Goal: Transaction & Acquisition: Download file/media

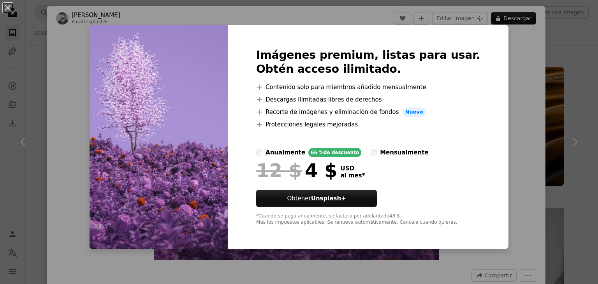
scroll to position [1351, 0]
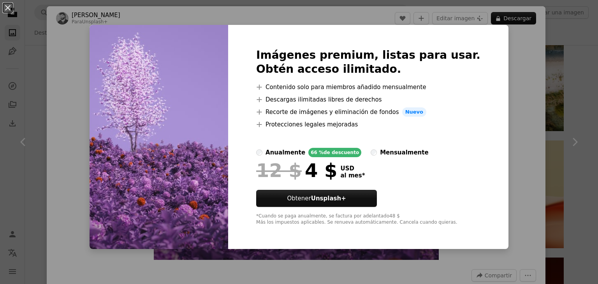
click at [498, 60] on div "An X shape Imágenes premium, listas para usar. Obtén acceso ilimitado. A plus s…" at bounding box center [299, 142] width 598 height 284
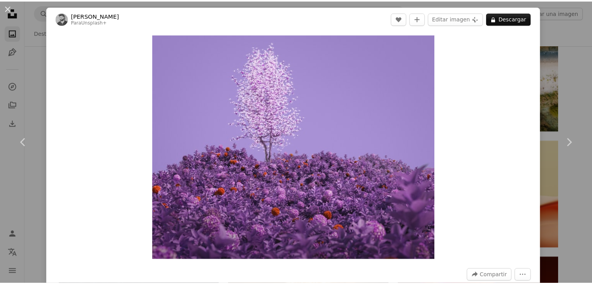
scroll to position [248, 0]
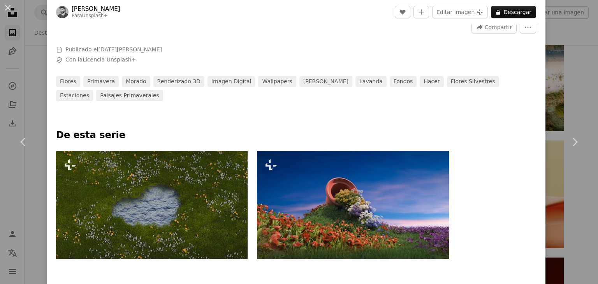
click at [570, 52] on div "An X shape Chevron left Chevron right [PERSON_NAME] Para Unsplash+ A heart A pl…" at bounding box center [299, 142] width 598 height 284
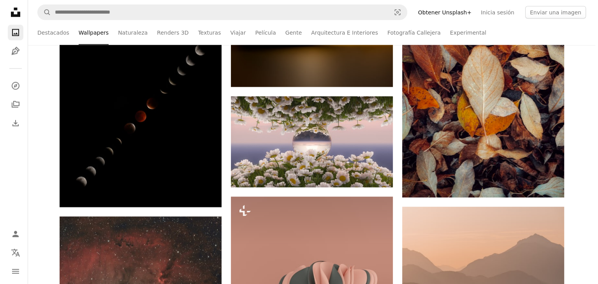
scroll to position [4474, 0]
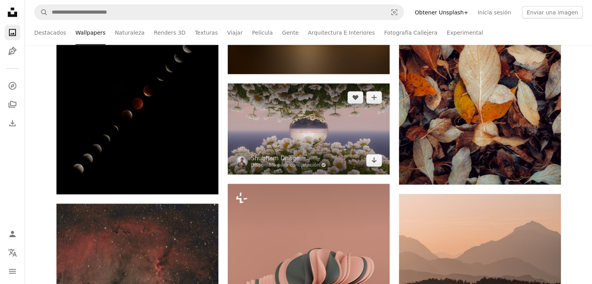
click at [354, 135] on img at bounding box center [309, 129] width 162 height 91
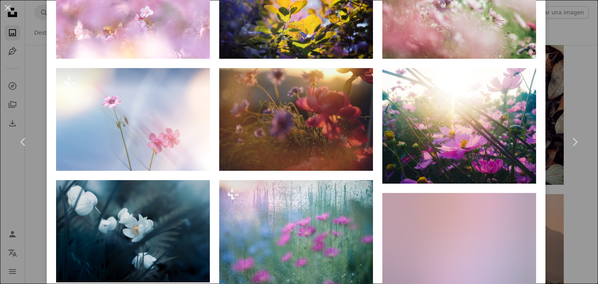
scroll to position [575, 0]
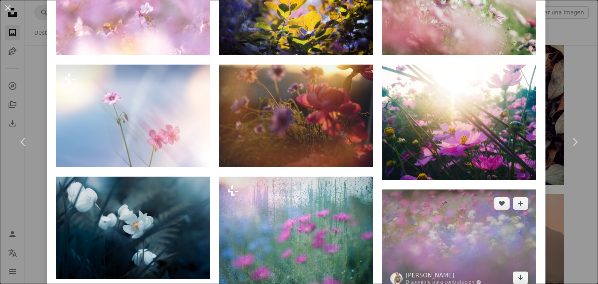
click at [469, 218] on img at bounding box center [459, 241] width 154 height 102
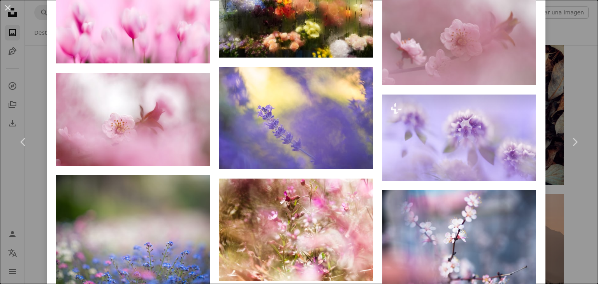
scroll to position [1940, 0]
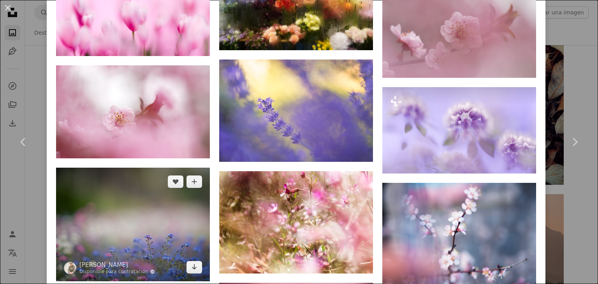
click at [156, 191] on img at bounding box center [133, 225] width 154 height 114
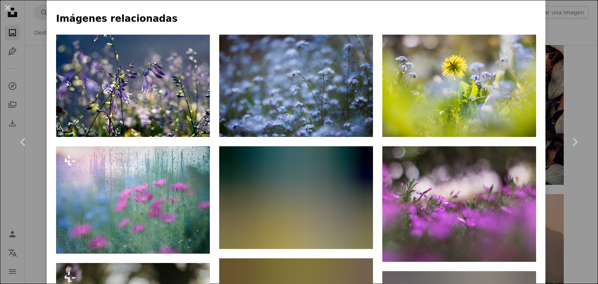
scroll to position [514, 0]
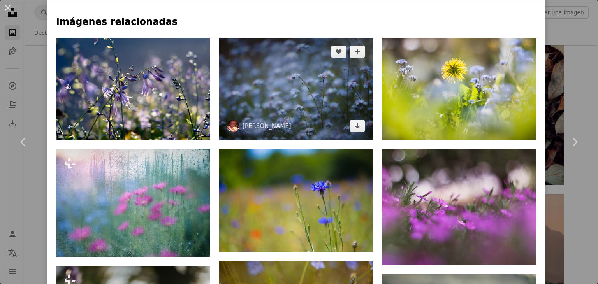
click at [345, 85] on img at bounding box center [296, 89] width 154 height 102
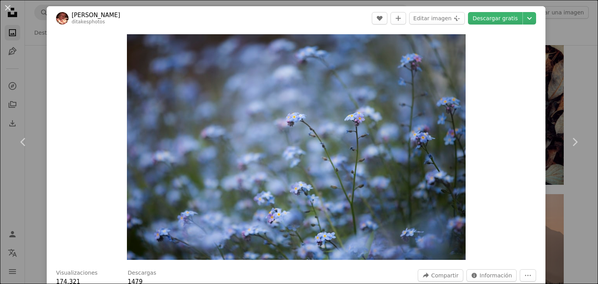
click at [585, 36] on div "An X shape Chevron left Chevron right [PERSON_NAME] ditakesphotos A heart A plu…" at bounding box center [299, 142] width 598 height 284
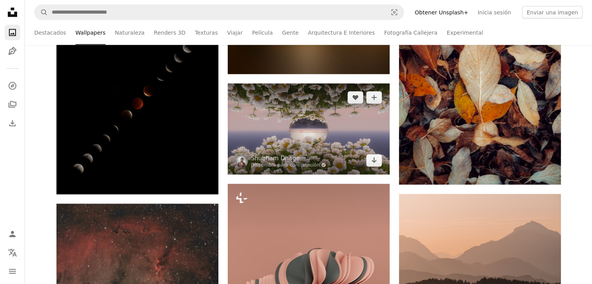
click at [333, 114] on img at bounding box center [309, 129] width 162 height 91
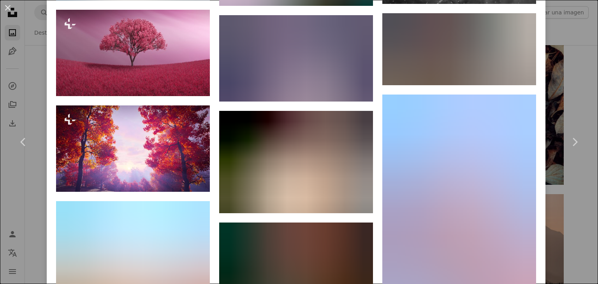
scroll to position [1058, 0]
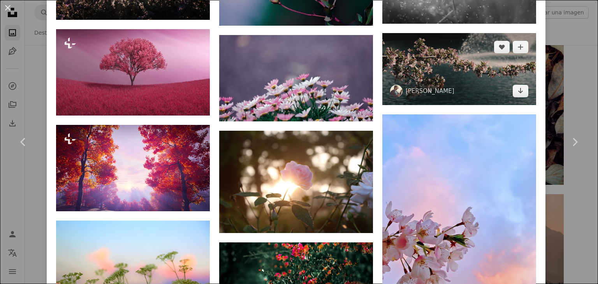
click at [466, 59] on img at bounding box center [459, 69] width 154 height 72
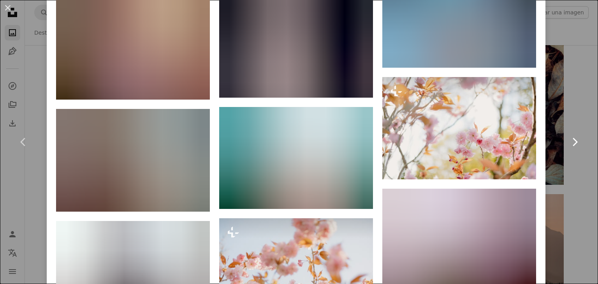
scroll to position [1168, 0]
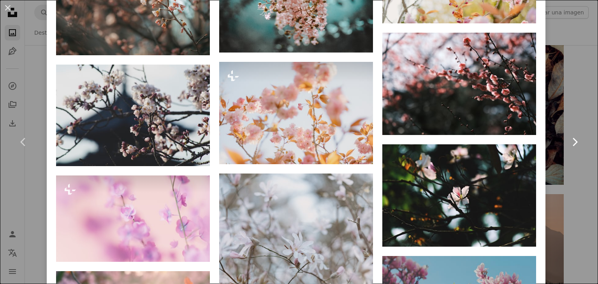
click at [569, 126] on link "Chevron right" at bounding box center [574, 142] width 47 height 75
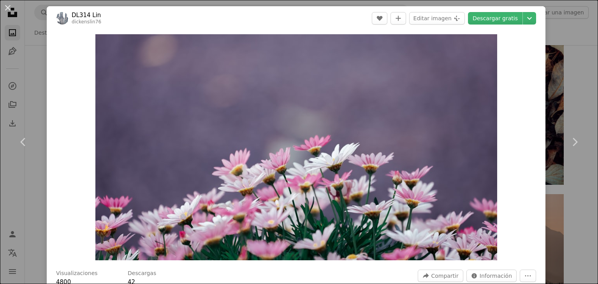
click at [578, 64] on div "An X shape Chevron left Chevron right DL314 Lin dickenslin76 A heart A plus sig…" at bounding box center [299, 142] width 598 height 284
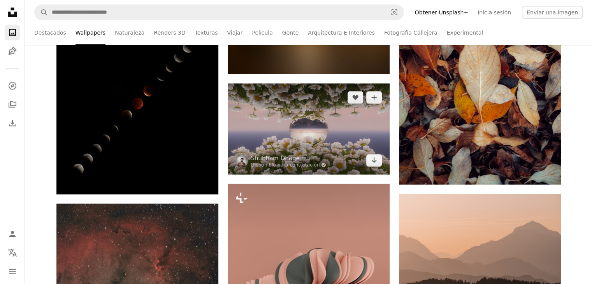
click at [341, 114] on img at bounding box center [309, 129] width 162 height 91
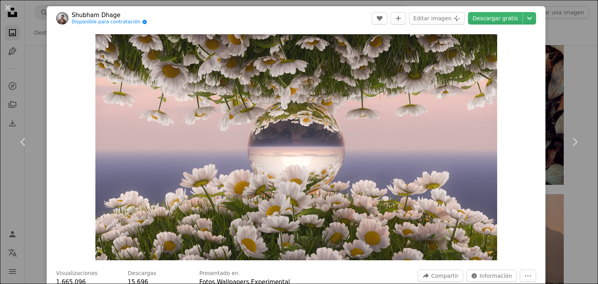
drag, startPoint x: 593, startPoint y: 19, endPoint x: 591, endPoint y: 33, distance: 14.9
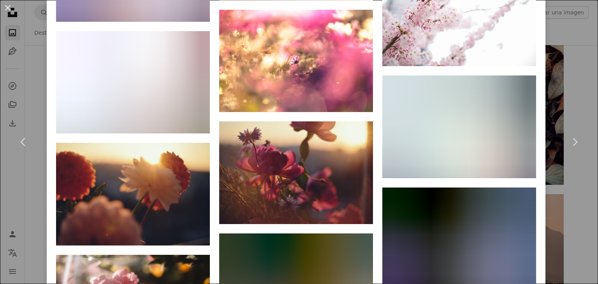
scroll to position [4416, 0]
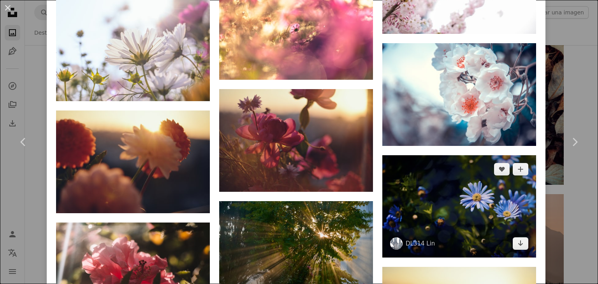
click at [498, 171] on img at bounding box center [459, 206] width 154 height 102
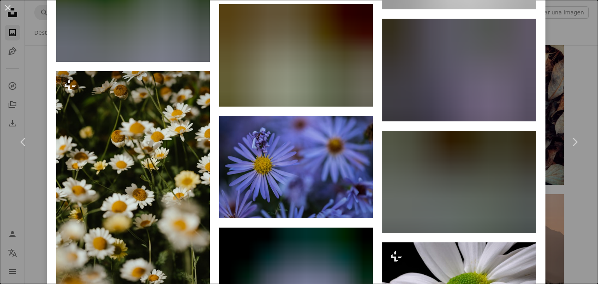
scroll to position [1918, 0]
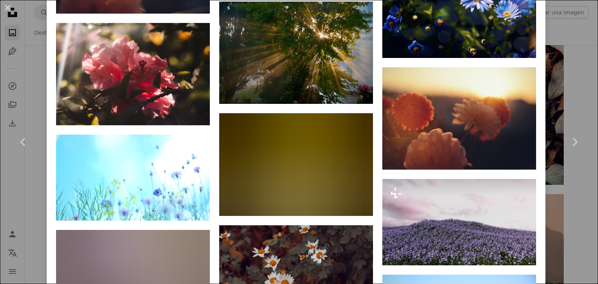
scroll to position [4590, 0]
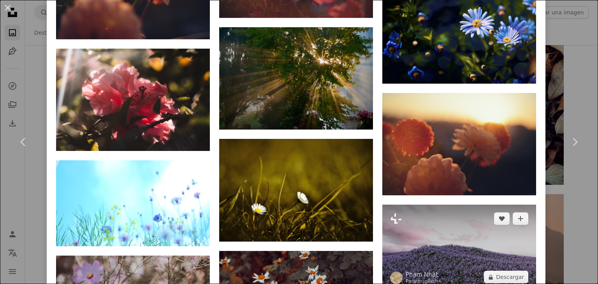
click at [492, 205] on img at bounding box center [459, 248] width 154 height 86
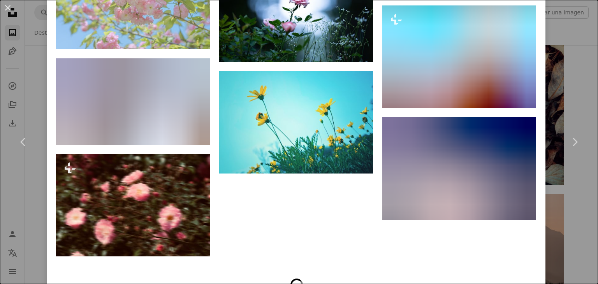
scroll to position [7439, 0]
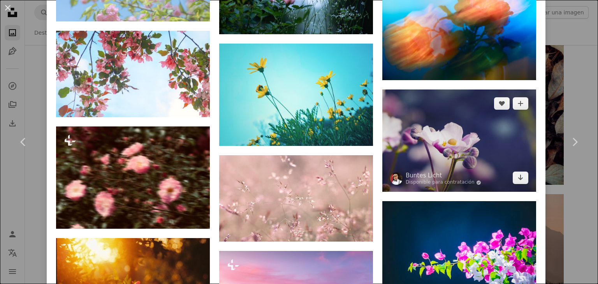
click at [477, 90] on img at bounding box center [459, 141] width 154 height 102
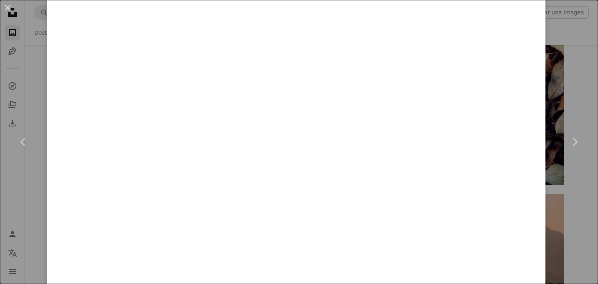
scroll to position [2190, 0]
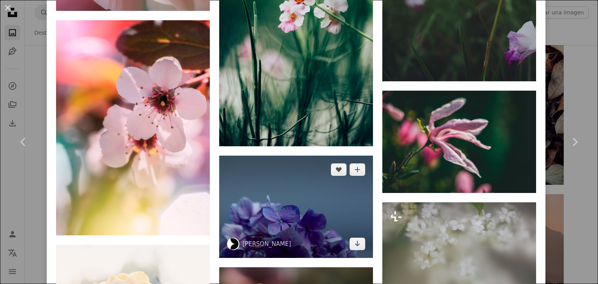
click at [332, 171] on img at bounding box center [296, 207] width 154 height 102
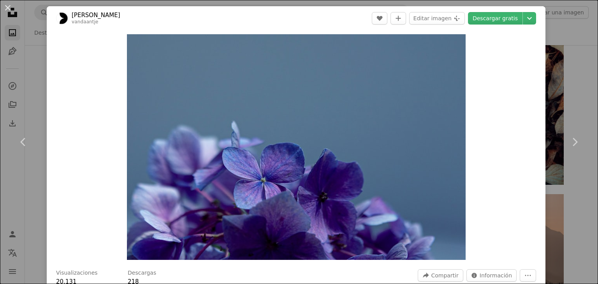
drag, startPoint x: 595, startPoint y: 222, endPoint x: 589, endPoint y: 224, distance: 6.8
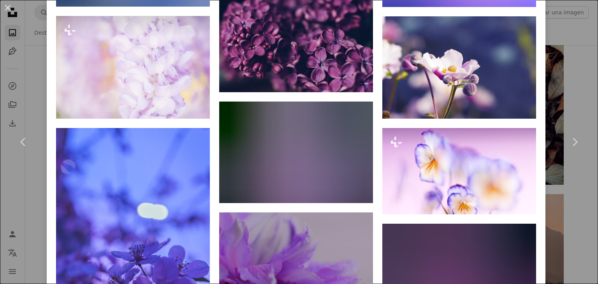
scroll to position [994, 0]
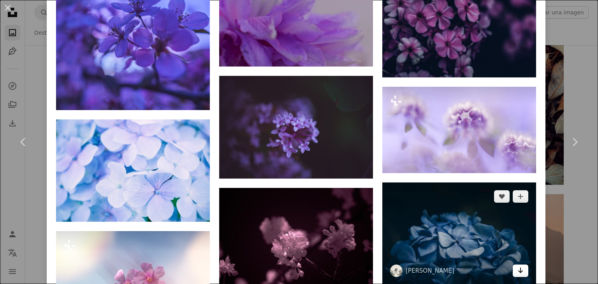
click at [513, 265] on link "Arrow pointing down" at bounding box center [521, 271] width 16 height 12
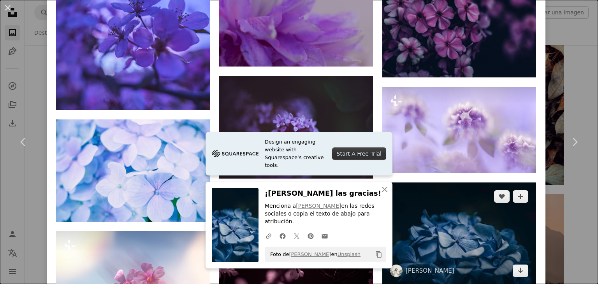
click at [475, 220] on img at bounding box center [459, 234] width 154 height 102
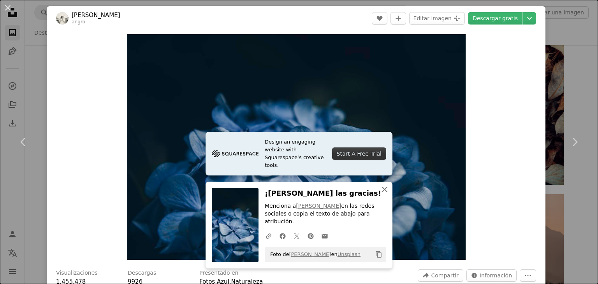
click at [381, 194] on icon "An X shape" at bounding box center [384, 189] width 9 height 9
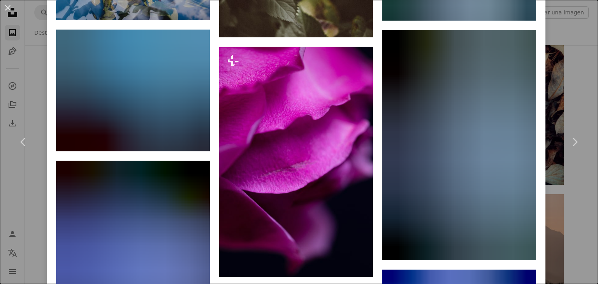
scroll to position [994, 0]
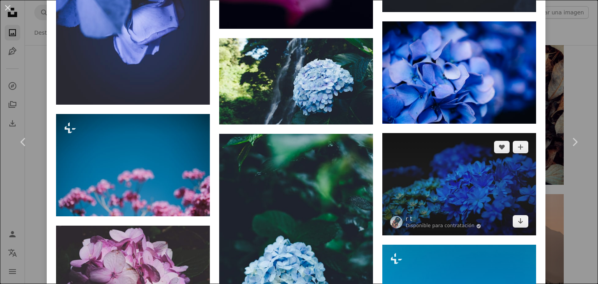
click at [514, 175] on img at bounding box center [459, 184] width 154 height 102
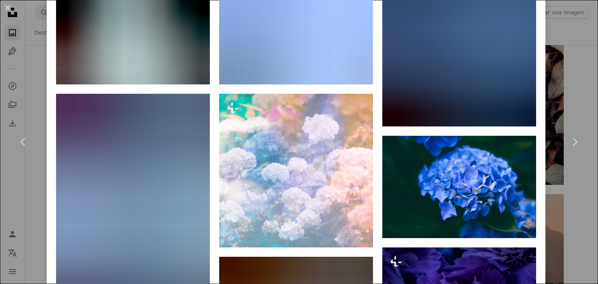
scroll to position [1243, 0]
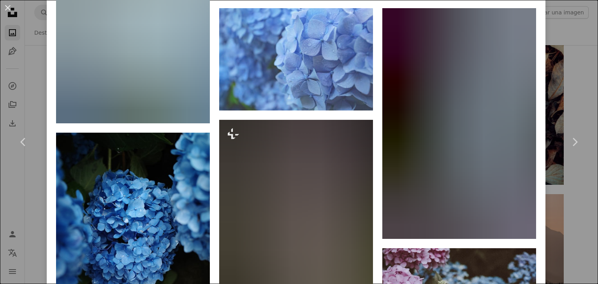
scroll to position [1740, 0]
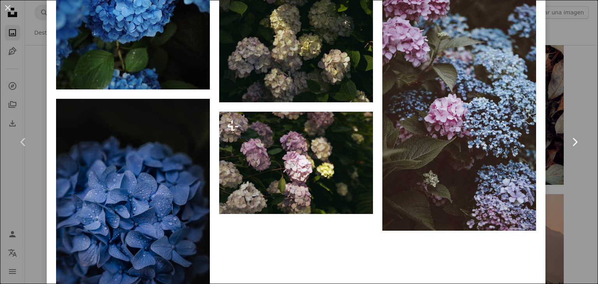
drag, startPoint x: 598, startPoint y: 104, endPoint x: 569, endPoint y: 106, distance: 28.9
click at [569, 106] on link "Chevron right" at bounding box center [574, 142] width 47 height 75
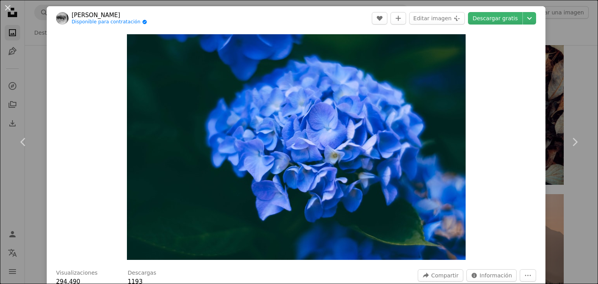
click at [566, 30] on div "An X shape Chevron left Chevron right [PERSON_NAME] Disponible para contratació…" at bounding box center [299, 142] width 598 height 284
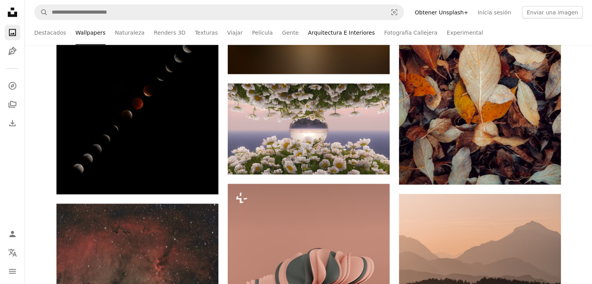
click at [334, 32] on link "Arquitectura E Interiores" at bounding box center [341, 32] width 67 height 25
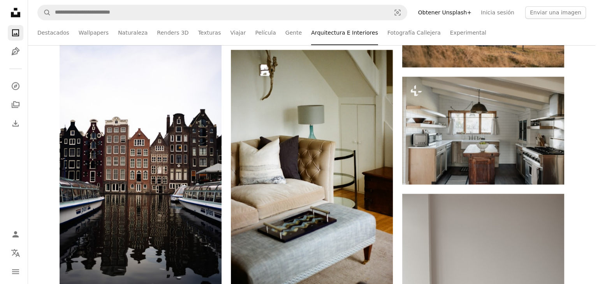
scroll to position [994, 0]
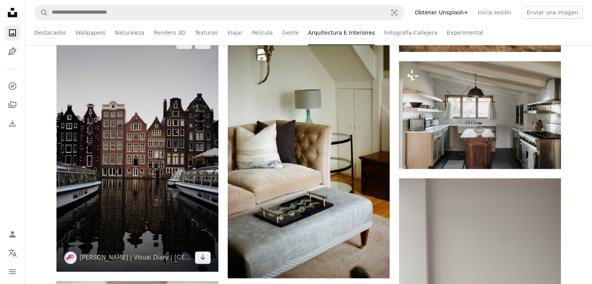
click at [199, 142] on img at bounding box center [137, 150] width 162 height 243
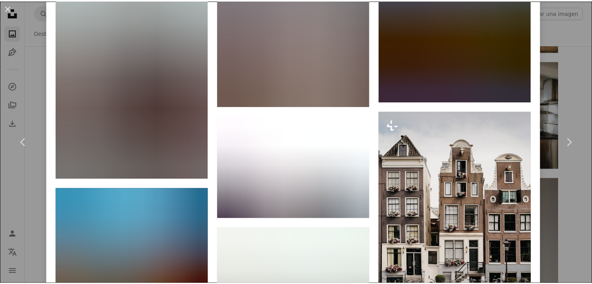
scroll to position [2237, 0]
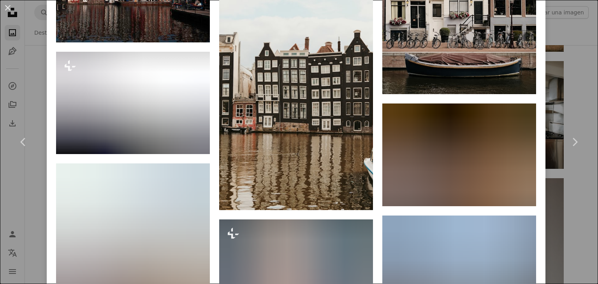
click at [575, 216] on div "An X shape Chevron left Chevron right [PERSON_NAME] | Visual Diary | [GEOGRAPHI…" at bounding box center [299, 142] width 598 height 284
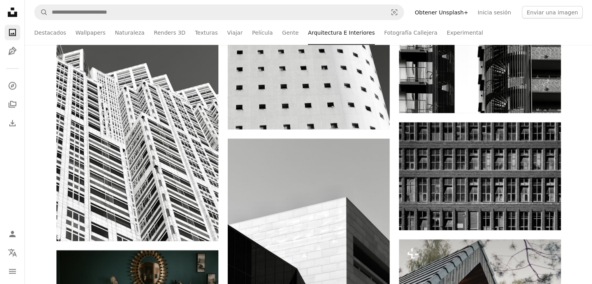
scroll to position [7706, 0]
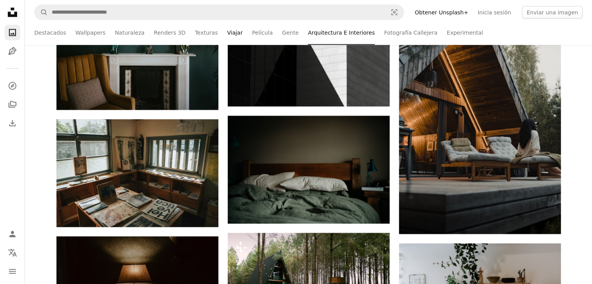
click at [227, 30] on link "Viajar" at bounding box center [235, 32] width 16 height 25
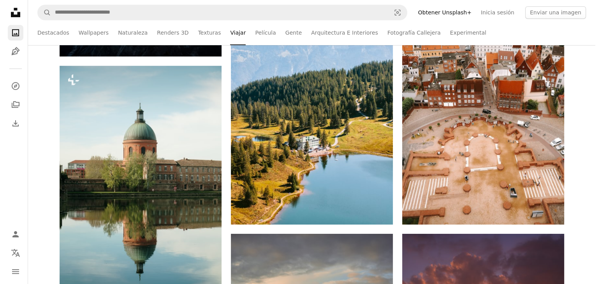
scroll to position [497, 0]
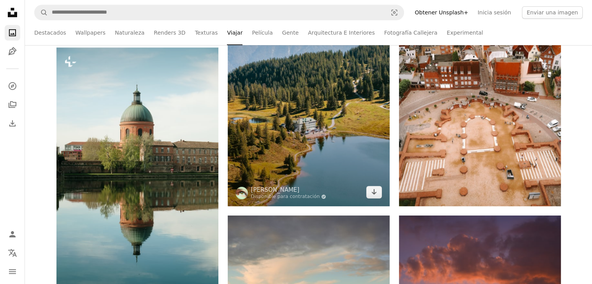
click at [268, 125] on img at bounding box center [309, 84] width 162 height 243
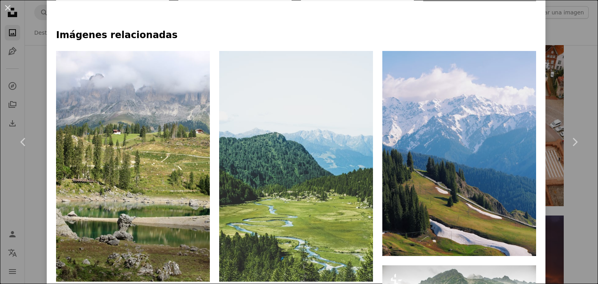
scroll to position [746, 0]
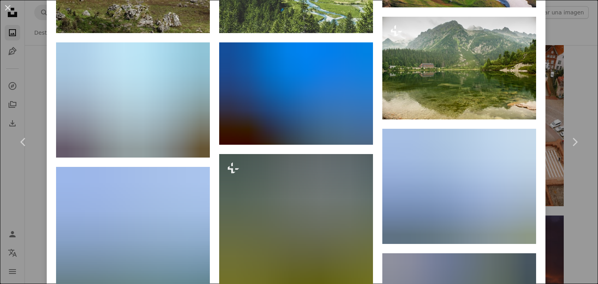
drag, startPoint x: 598, startPoint y: 131, endPoint x: 592, endPoint y: 127, distance: 6.7
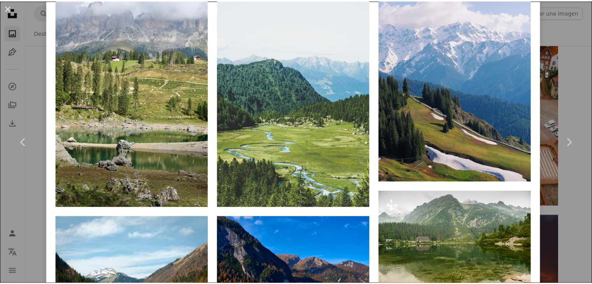
scroll to position [0, 0]
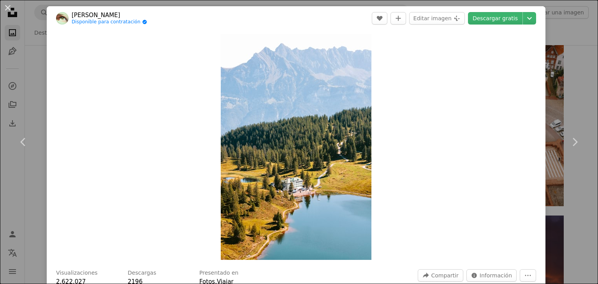
click at [556, 19] on div "An X shape Chevron left Chevron right [PERSON_NAME] Disponible para contratació…" at bounding box center [299, 142] width 598 height 284
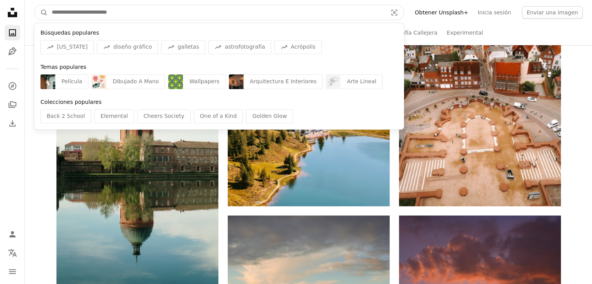
click at [272, 15] on input "Encuentra imágenes en todo el sitio" at bounding box center [216, 12] width 337 height 15
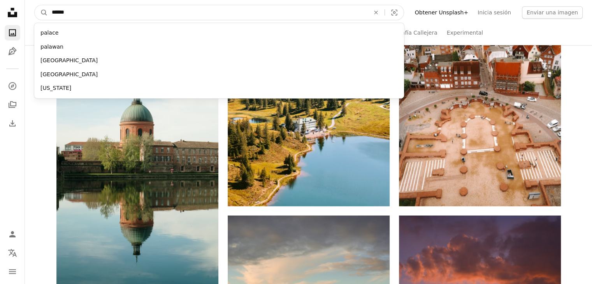
type input "*******"
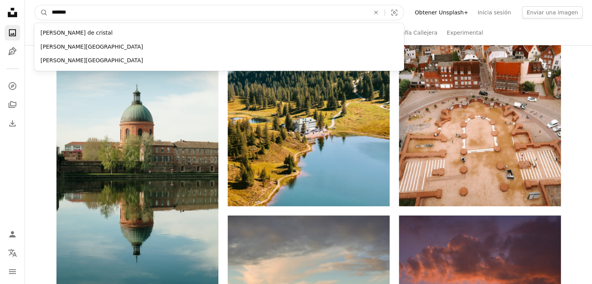
click button "A magnifying glass" at bounding box center [41, 12] width 13 height 15
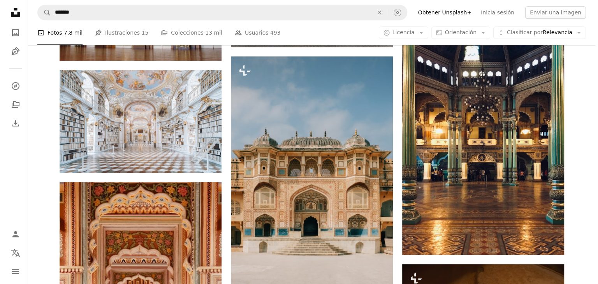
scroll to position [374, 0]
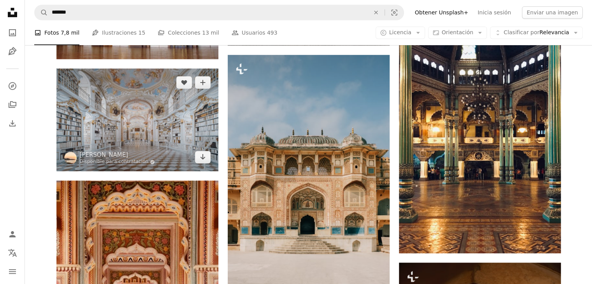
click at [188, 116] on img at bounding box center [137, 120] width 162 height 103
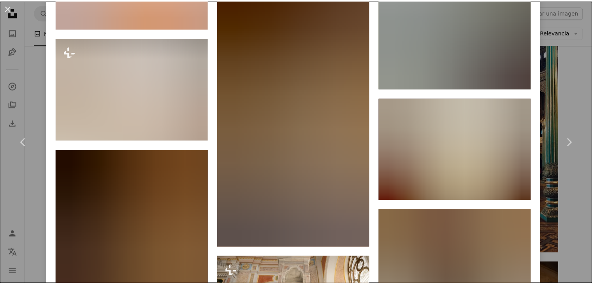
scroll to position [1370, 0]
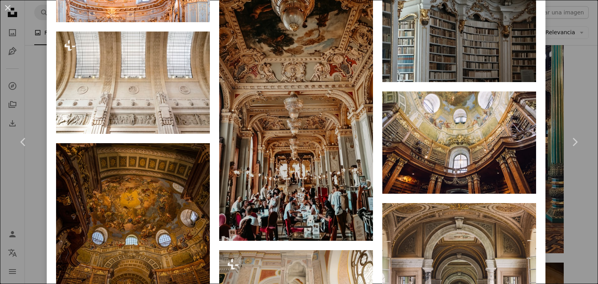
click at [31, 194] on div "An X shape Chevron left Chevron right Valdemaras D. Disponible para contratació…" at bounding box center [299, 142] width 598 height 284
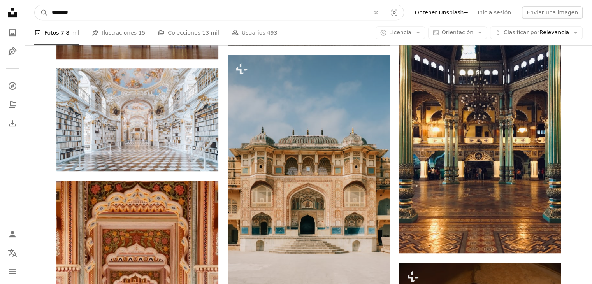
click at [136, 15] on input "*******" at bounding box center [208, 12] width 320 height 15
type input "**********"
click at [35, 5] on button "A magnifying glass" at bounding box center [41, 12] width 13 height 15
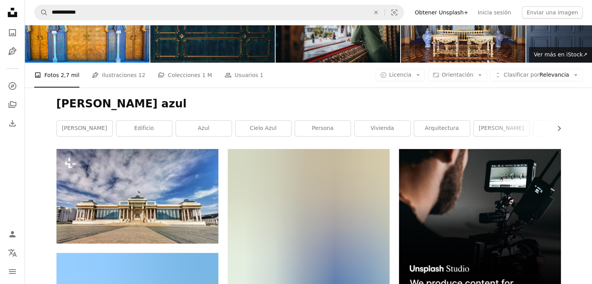
scroll to position [44, 0]
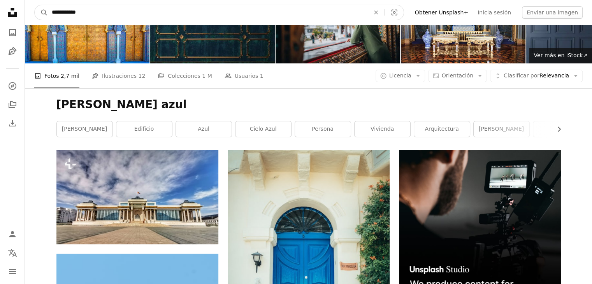
click at [144, 12] on input "**********" at bounding box center [208, 12] width 320 height 15
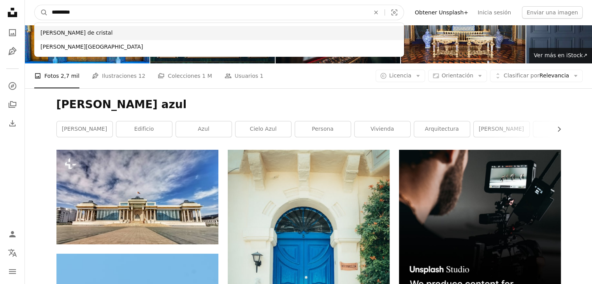
type input "*********"
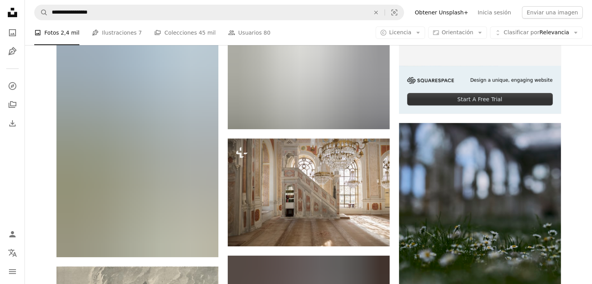
scroll to position [276, 0]
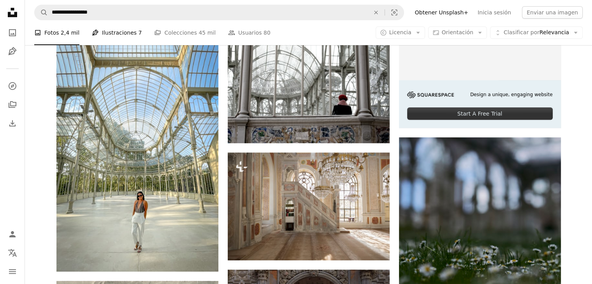
click at [124, 35] on link "Pen Tool Ilustraciones 7" at bounding box center [117, 32] width 50 height 25
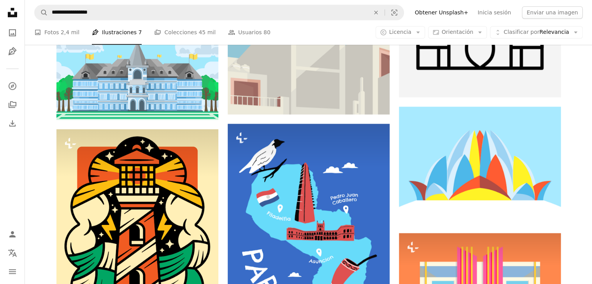
scroll to position [854, 0]
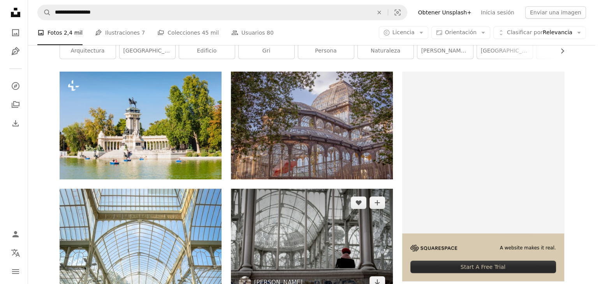
scroll to position [120, 0]
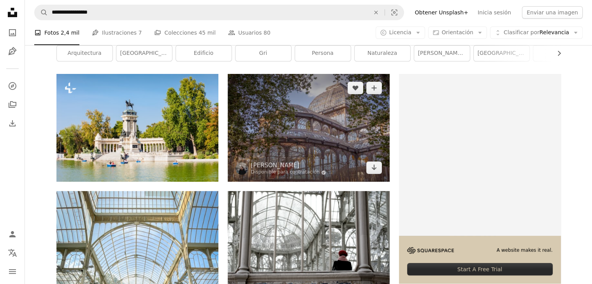
click at [294, 122] on img at bounding box center [309, 128] width 162 height 108
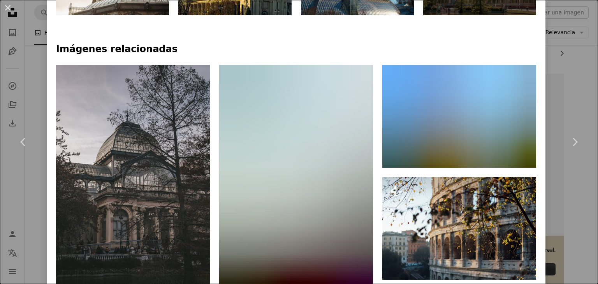
scroll to position [746, 0]
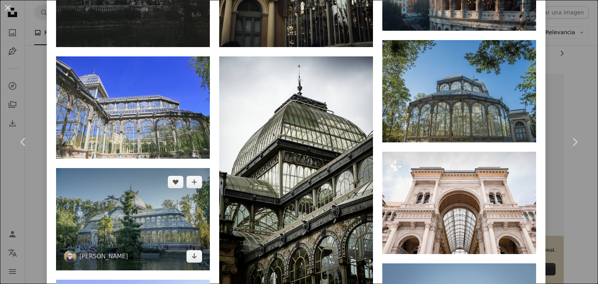
click at [152, 222] on img at bounding box center [133, 219] width 154 height 102
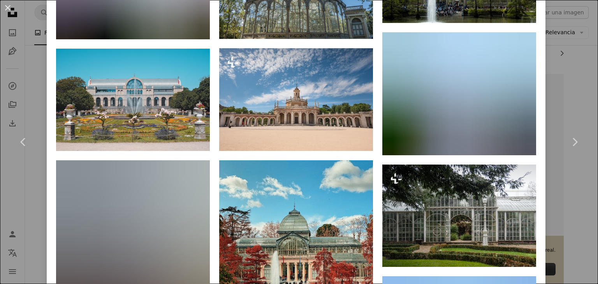
scroll to position [746, 0]
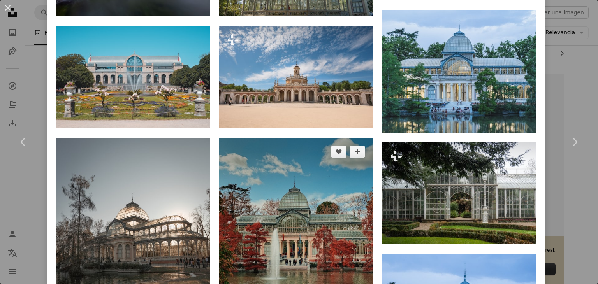
click at [308, 185] on img at bounding box center [296, 240] width 154 height 205
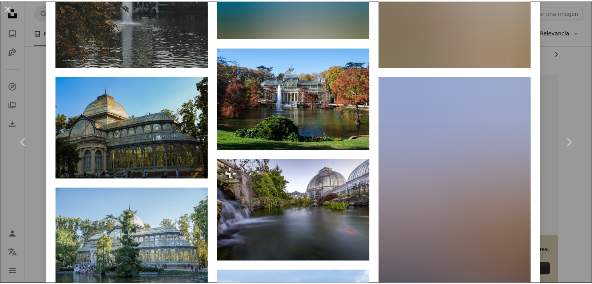
scroll to position [746, 0]
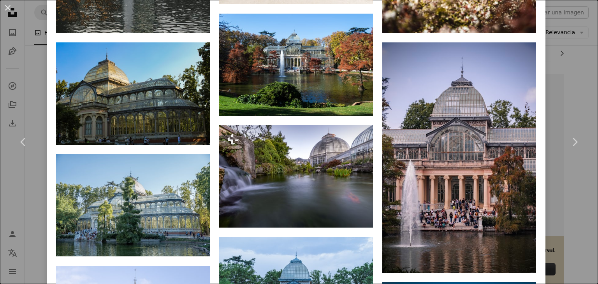
click at [574, 76] on div "An X shape Chevron left Chevron right [PERSON_NAME] abn A heart A plus sign Edi…" at bounding box center [299, 142] width 598 height 284
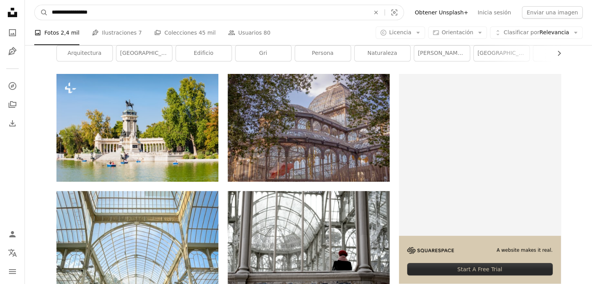
click at [326, 14] on input "**********" at bounding box center [208, 12] width 320 height 15
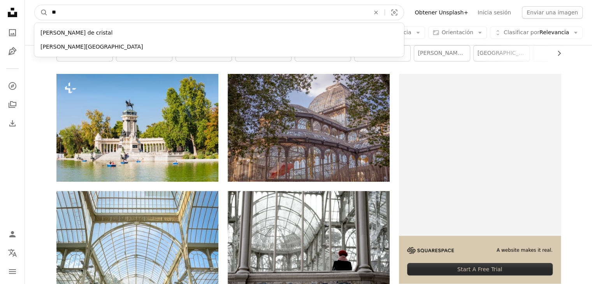
type input "*"
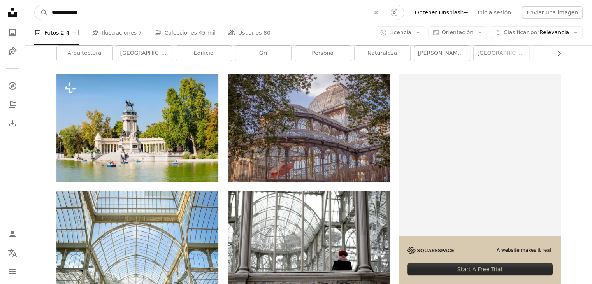
type input "**********"
click at [35, 5] on button "A magnifying glass" at bounding box center [41, 12] width 13 height 15
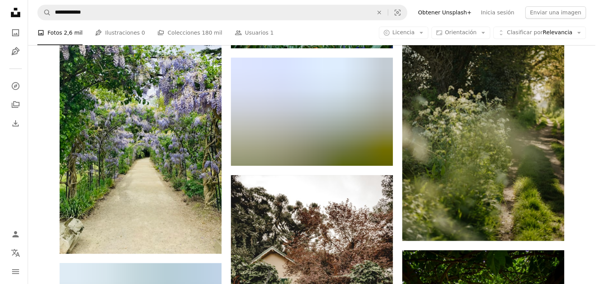
scroll to position [389, 0]
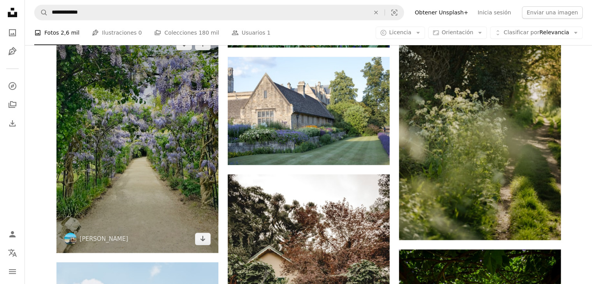
click at [113, 133] on img at bounding box center [137, 141] width 162 height 223
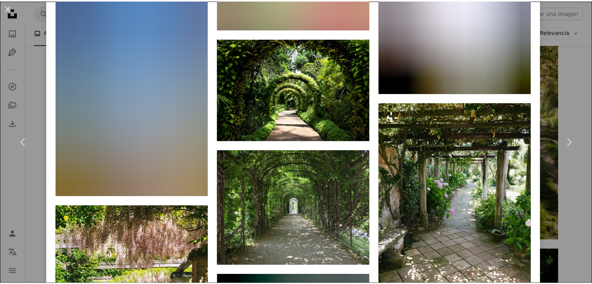
scroll to position [3110, 0]
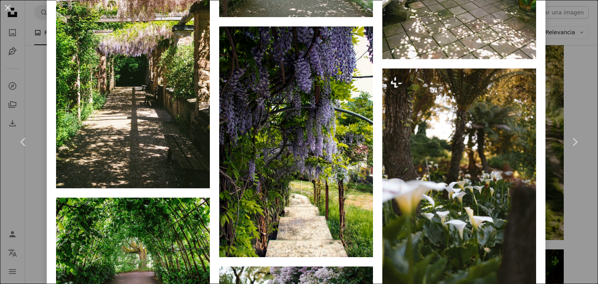
click at [584, 85] on div "An X shape Chevron left Chevron right [PERSON_NAME] carlita_oleee A heart A plu…" at bounding box center [299, 142] width 598 height 284
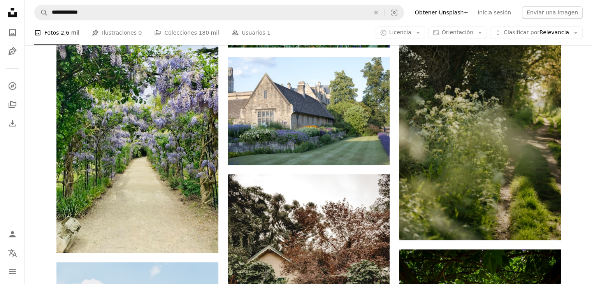
scroll to position [141, 0]
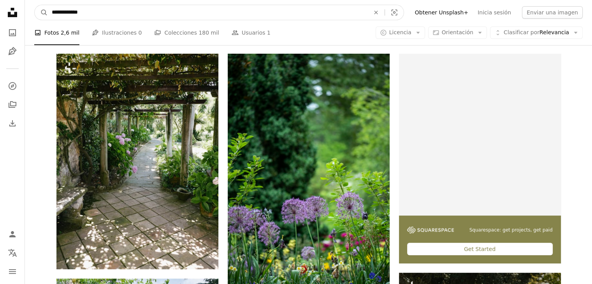
click at [178, 16] on input "**********" at bounding box center [208, 12] width 320 height 15
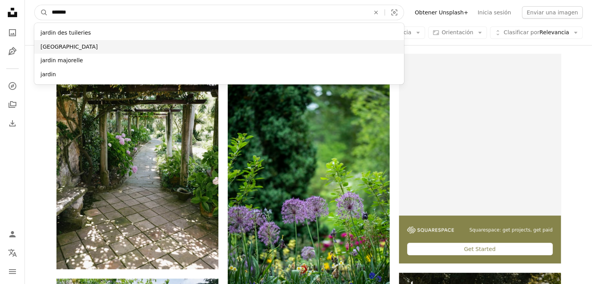
type input "******"
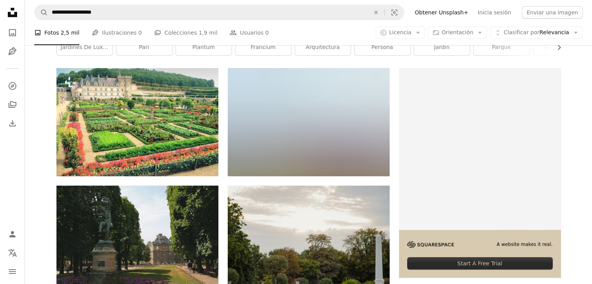
scroll to position [125, 0]
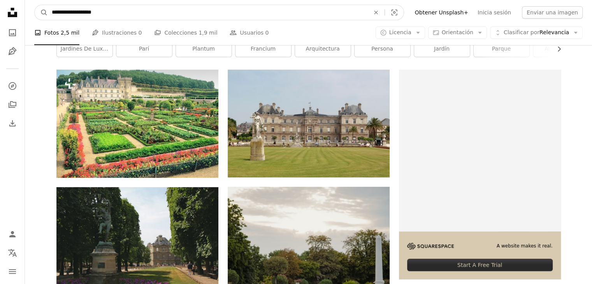
click at [139, 6] on input "**********" at bounding box center [208, 12] width 320 height 15
type input "**********"
click at [35, 5] on button "A magnifying glass" at bounding box center [41, 12] width 13 height 15
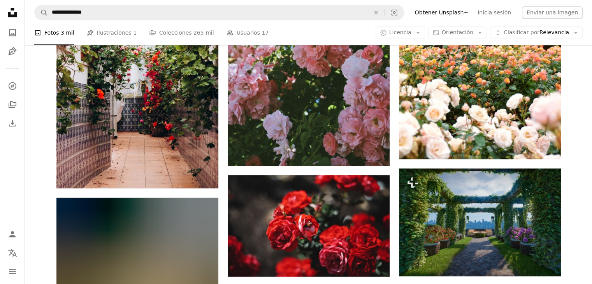
scroll to position [512, 0]
